Goal: Task Accomplishment & Management: Manage account settings

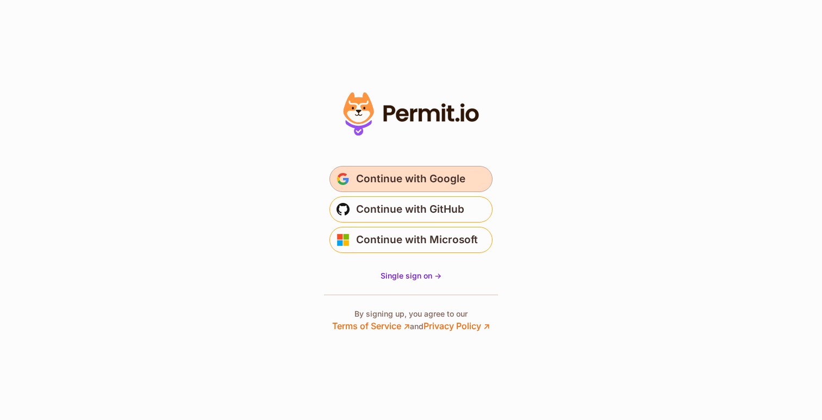
click at [359, 175] on span "Continue with Google" at bounding box center [410, 178] width 109 height 17
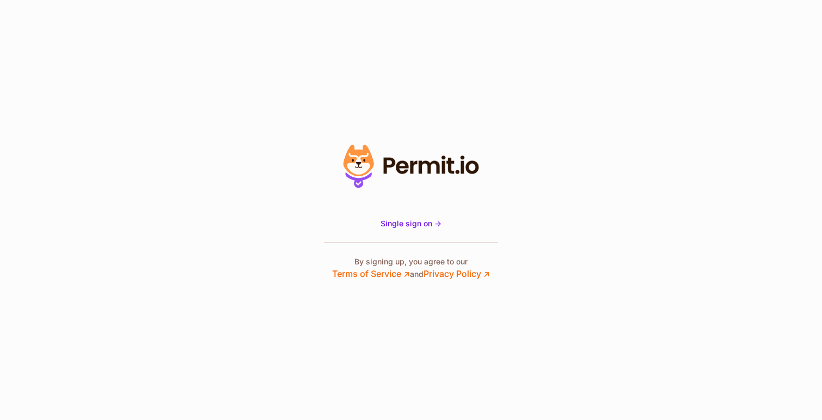
click at [394, 153] on icon at bounding box center [411, 166] width 150 height 52
click at [394, 184] on icon at bounding box center [411, 166] width 150 height 52
click at [396, 224] on span "Single sign on ->" at bounding box center [411, 223] width 61 height 9
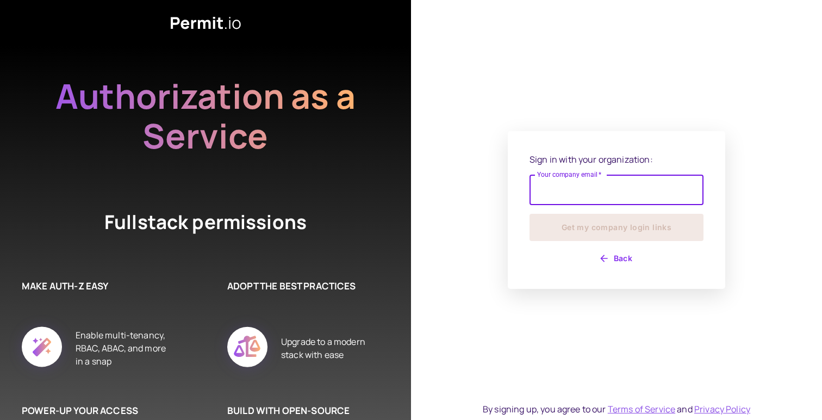
click at [570, 189] on input "Your company email   *" at bounding box center [617, 190] width 174 height 30
type input "**********"
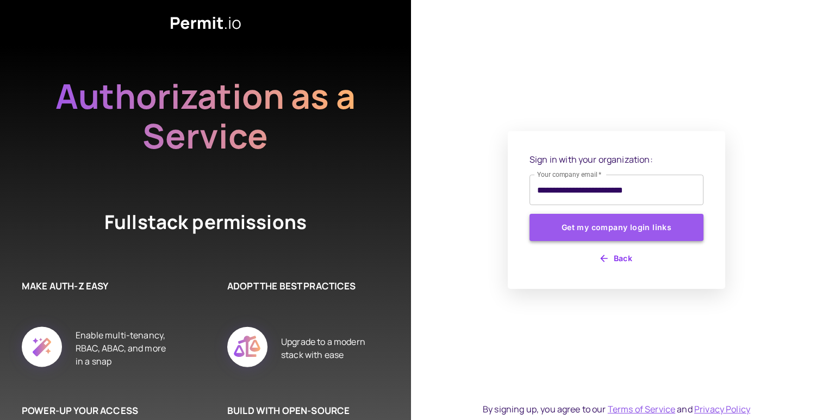
click at [606, 232] on button "Get my company login links" at bounding box center [617, 227] width 174 height 27
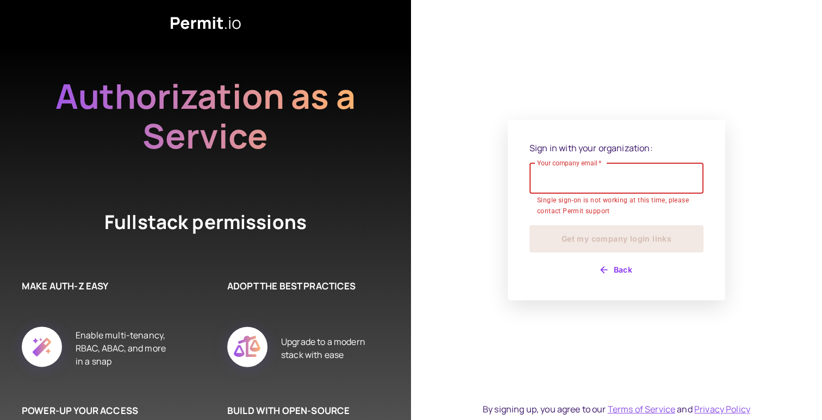
click at [611, 268] on button "Back" at bounding box center [617, 269] width 174 height 17
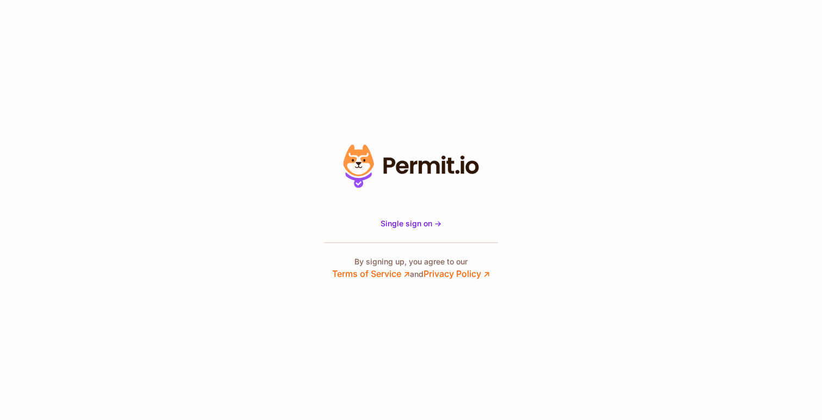
click at [395, 179] on icon at bounding box center [411, 166] width 150 height 52
